Goal: Check status: Check status

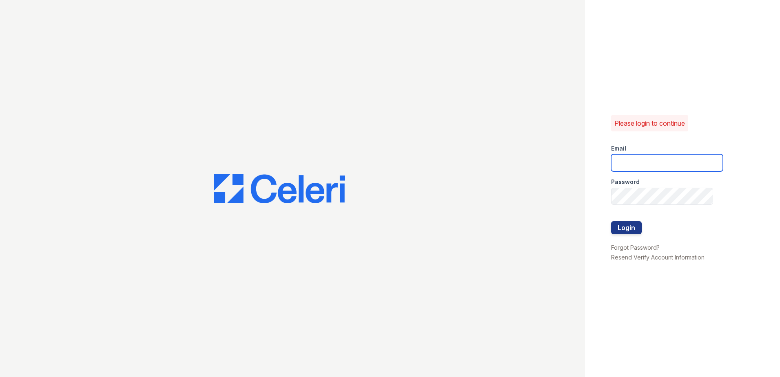
click at [711, 164] on input "email" at bounding box center [667, 162] width 112 height 17
click at [640, 154] on div "Email" at bounding box center [667, 146] width 112 height 16
click at [639, 161] on input "m" at bounding box center [667, 162] width 112 height 17
type input "mmoran@trinity-pm.com"
click at [623, 224] on button "Login" at bounding box center [626, 227] width 31 height 13
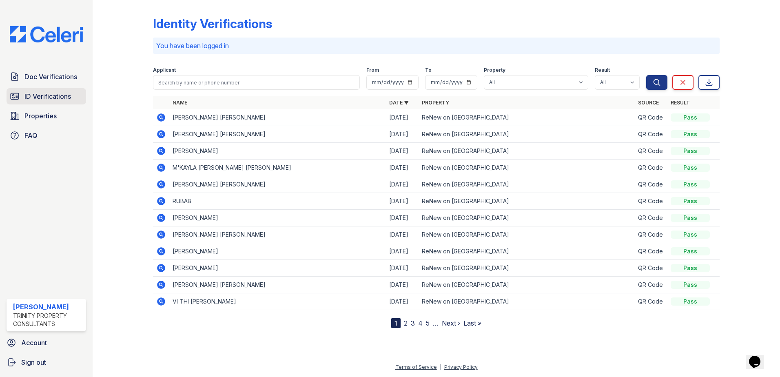
click at [60, 99] on span "ID Verifications" at bounding box center [47, 96] width 47 height 10
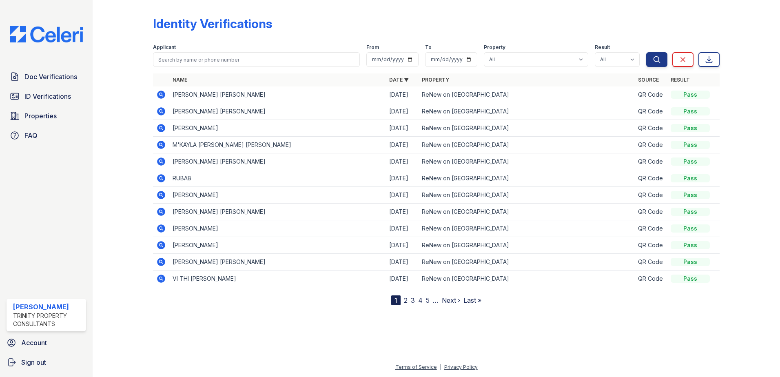
click at [160, 93] on icon at bounding box center [161, 95] width 10 height 10
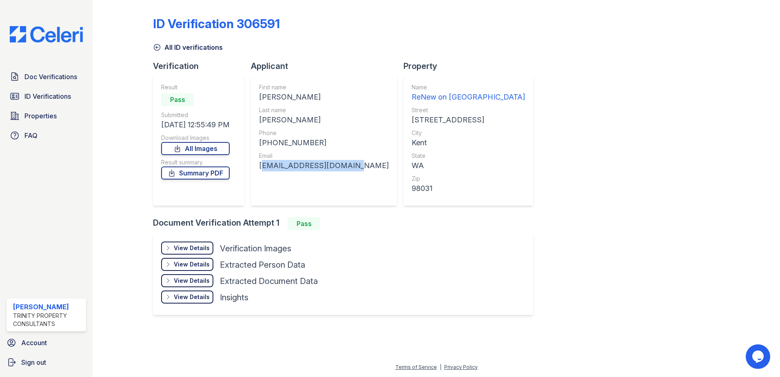
drag, startPoint x: 349, startPoint y: 167, endPoint x: 262, endPoint y: 168, distance: 86.9
click at [262, 168] on div "fayazreyaz64@gmail.com" at bounding box center [324, 165] width 130 height 11
copy div "fayazreyaz64@gmail.com"
click at [611, 204] on div "ID Verification 306591 All ID verifications Verification Result Pass Submitted …" at bounding box center [436, 164] width 567 height 323
click at [573, 187] on div "ID Verification 306591 All ID verifications Verification Result Pass Submitted …" at bounding box center [436, 164] width 567 height 323
